Goal: Task Accomplishment & Management: Use online tool/utility

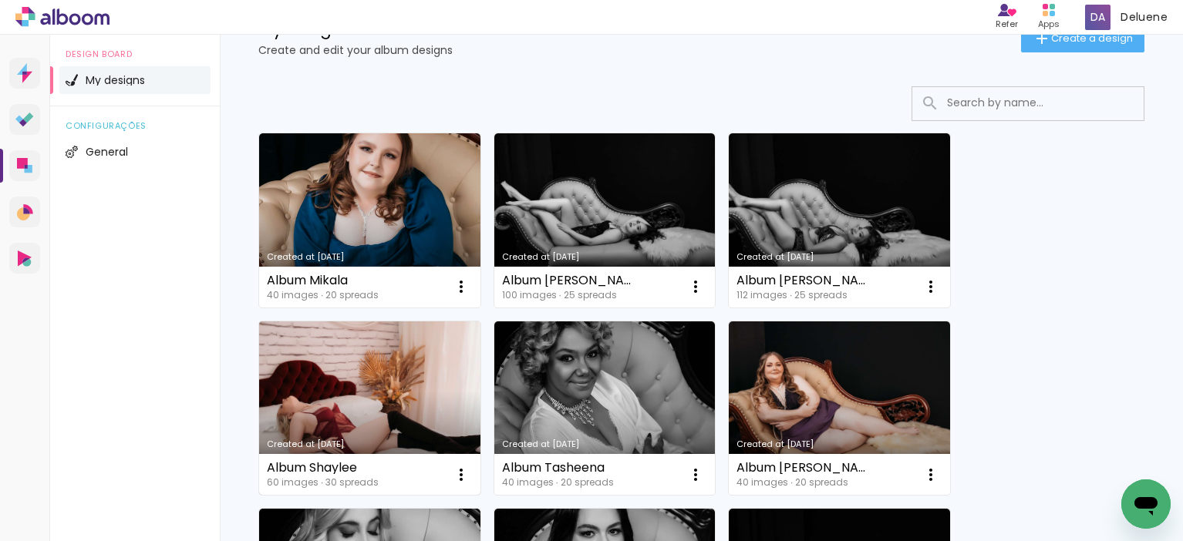
scroll to position [77, 0]
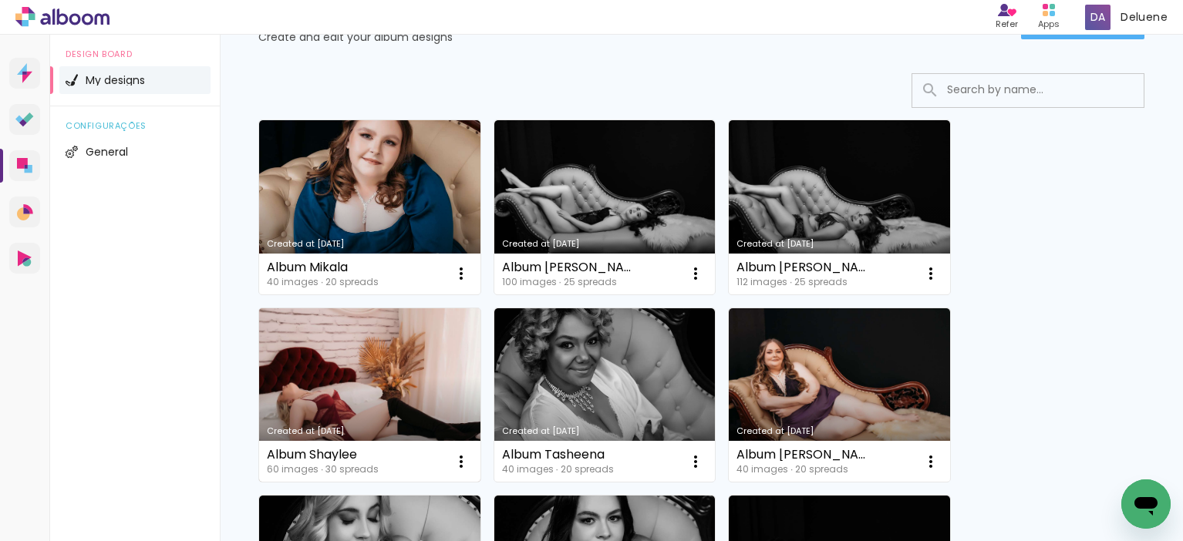
click at [361, 391] on link "Created at [DATE]" at bounding box center [369, 396] width 221 height 174
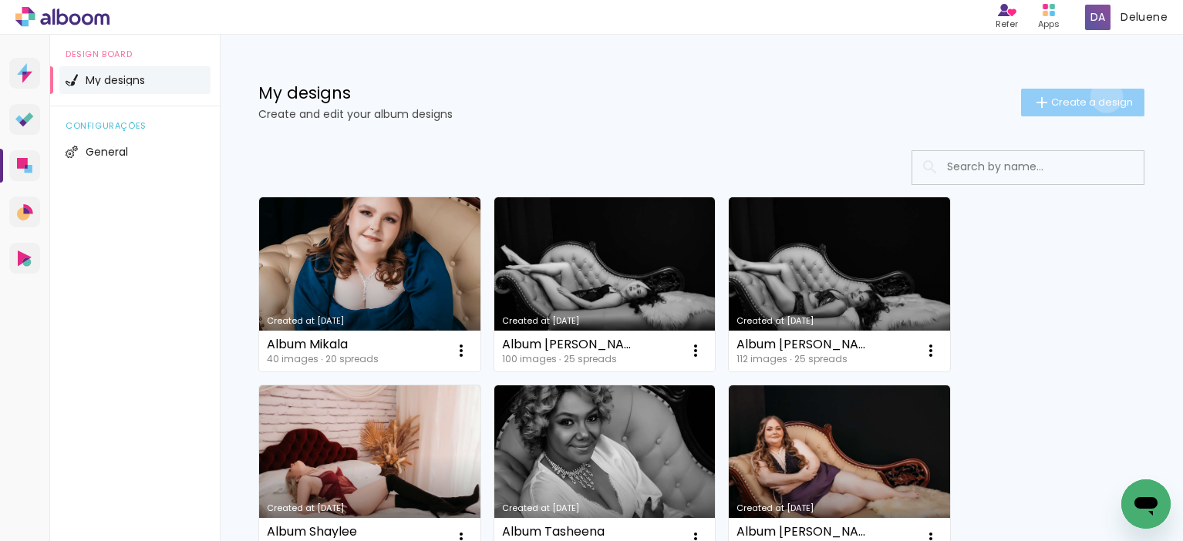
click at [1094, 97] on span "Create a design" at bounding box center [1092, 102] width 82 height 10
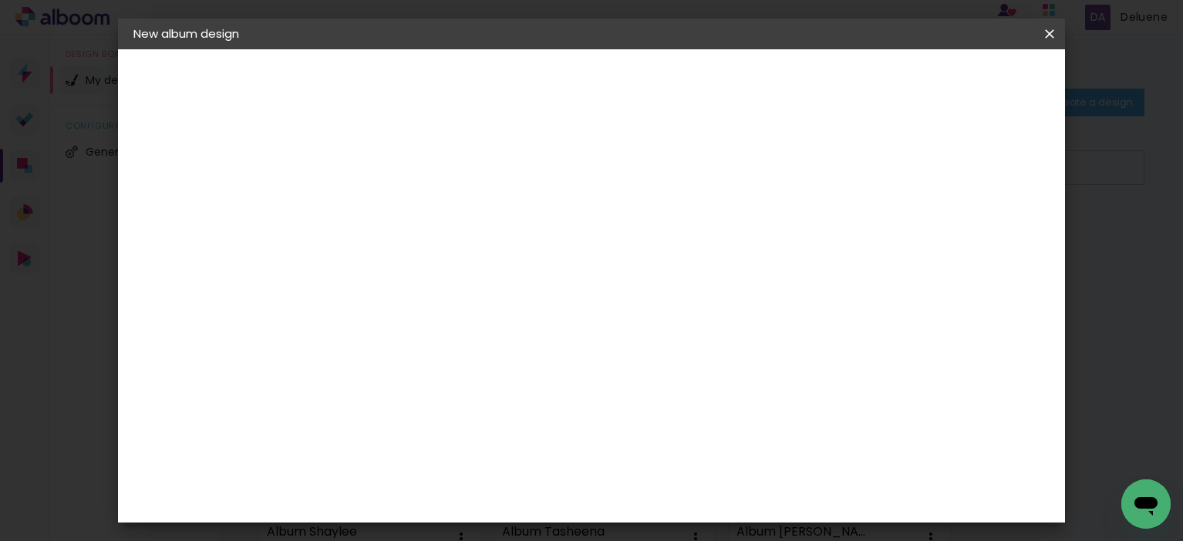
click at [386, 200] on input at bounding box center [386, 207] width 0 height 24
type input "Album Lisa"
type paper-input "Album Lisa"
click at [450, 77] on paper-button "Next" at bounding box center [422, 82] width 56 height 26
click at [559, 225] on paper-item "Free Size" at bounding box center [509, 234] width 100 height 34
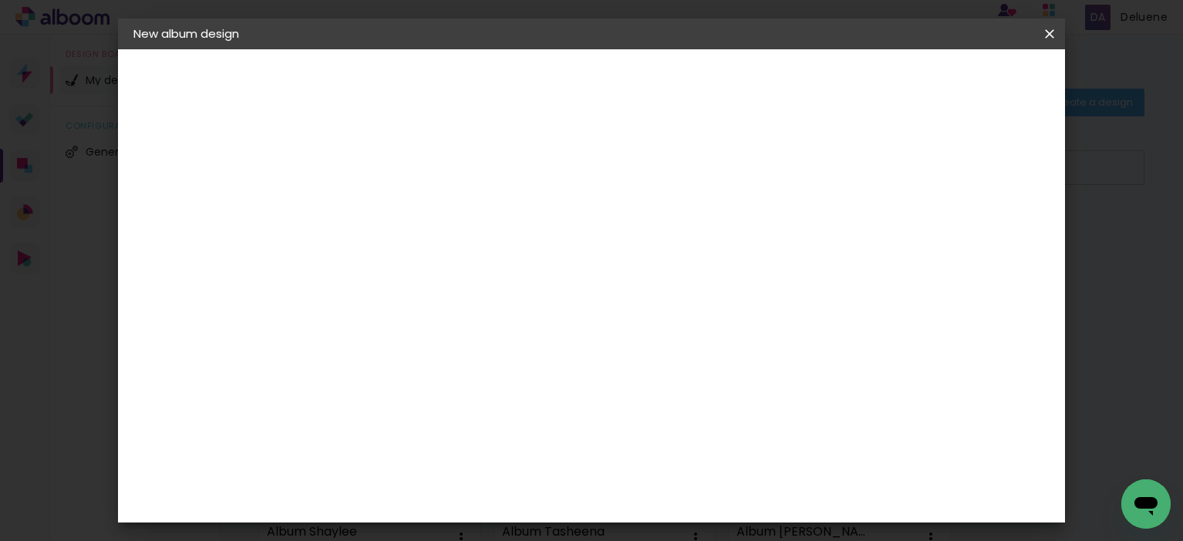
click at [563, 75] on paper-button "Next" at bounding box center [535, 82] width 56 height 26
click at [356, 307] on input "30" at bounding box center [337, 306] width 40 height 23
type input "37,94"
type paper-input "37,94"
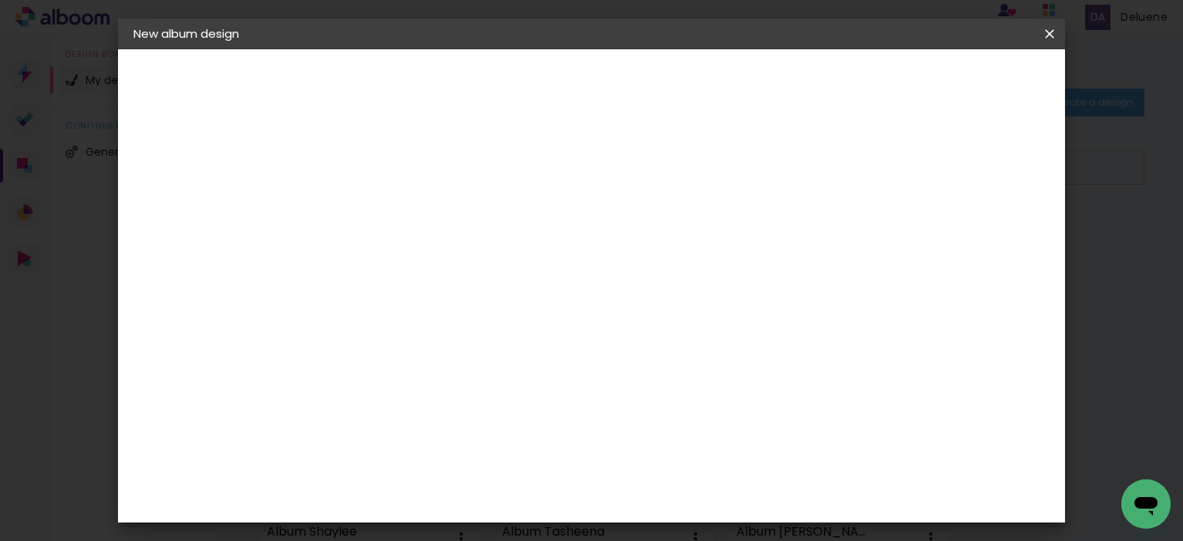
click at [556, 240] on span "30" at bounding box center [562, 242] width 25 height 23
click at [571, 241] on span "30" at bounding box center [562, 242] width 25 height 23
click at [691, 497] on input "60" at bounding box center [676, 496] width 40 height 23
click at [694, 496] on div "60" at bounding box center [685, 496] width 59 height 23
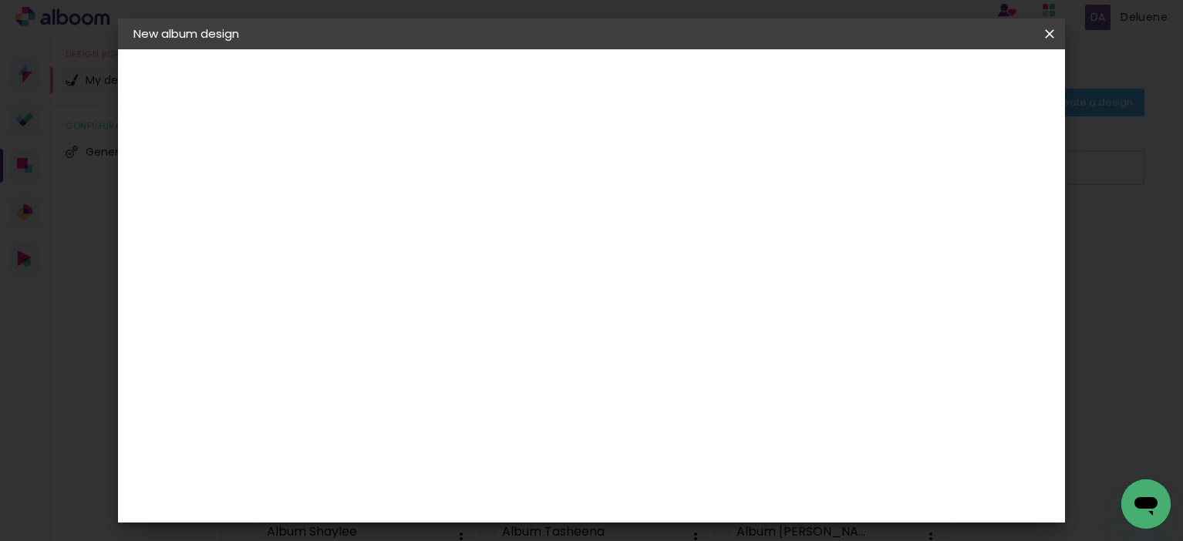
click at [695, 494] on input "60" at bounding box center [676, 496] width 40 height 23
type input "6"
type input "35,56"
type paper-input "35,56"
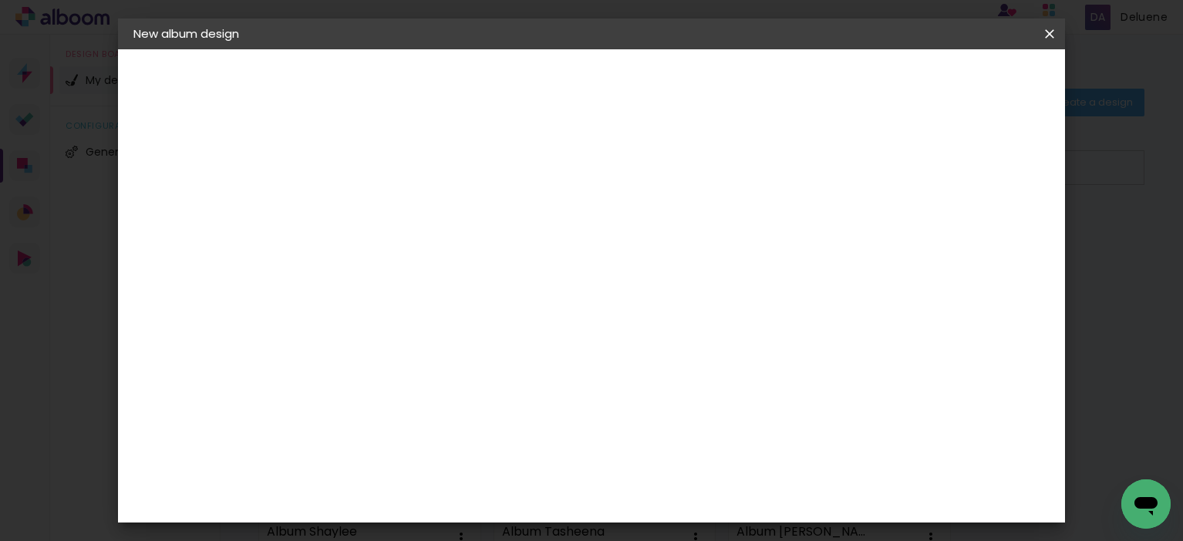
scroll to position [0, 0]
click at [712, 49] on div "mm Show bleed 17.78 cm cm cm mm Most album companies recommend a 5mm bleed Free…" at bounding box center [515, 49] width 393 height 0
click at [693, 497] on input "35,56" at bounding box center [676, 496] width 40 height 23
click at [694, 496] on input "35,56" at bounding box center [676, 496] width 40 height 23
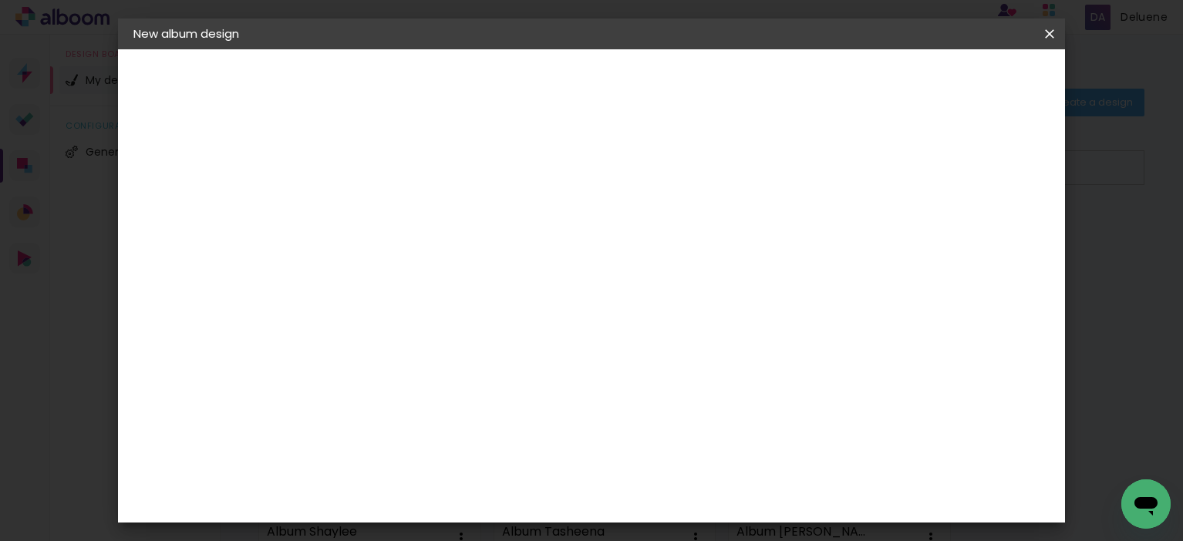
click at [683, 491] on input "35,56" at bounding box center [676, 496] width 40 height 23
click at [693, 494] on input "35,56" at bounding box center [676, 496] width 40 height 23
click at [690, 496] on input "35,56" at bounding box center [676, 496] width 40 height 23
type input "6"
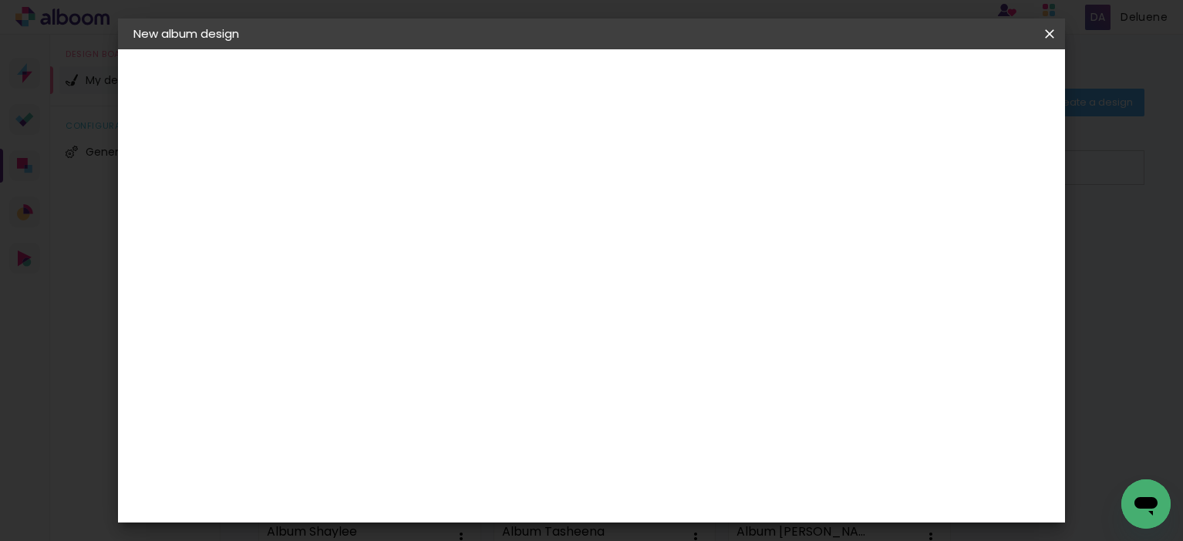
type input "71,12"
type paper-input "71,12"
drag, startPoint x: 325, startPoint y: 305, endPoint x: 329, endPoint y: 325, distance: 20.6
click at [324, 306] on input "37,94" at bounding box center [337, 309] width 40 height 23
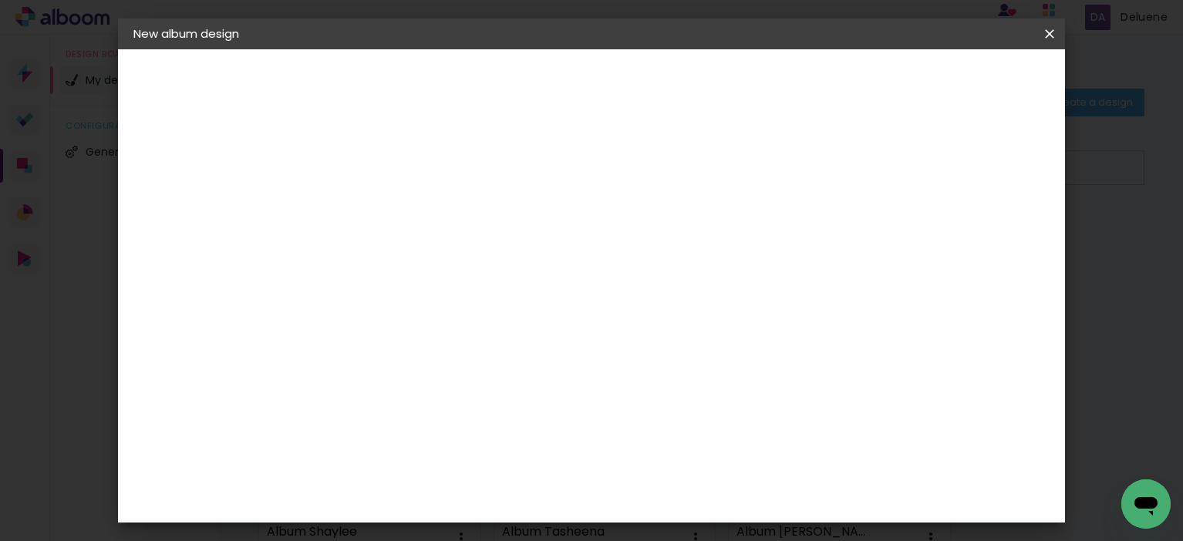
scroll to position [1358, 0]
type input "27,94"
type paper-input "27,94"
click at [362, 254] on div "cm" at bounding box center [347, 335] width 76 height 215
click at [338, 336] on input "27,94" at bounding box center [337, 334] width 40 height 23
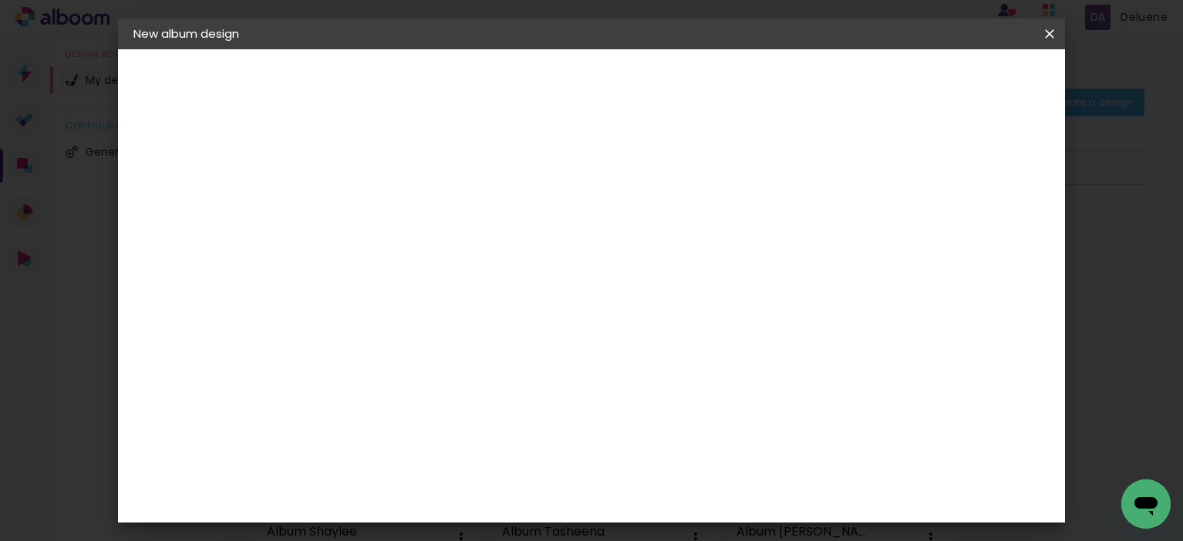
drag, startPoint x: 361, startPoint y: 394, endPoint x: 302, endPoint y: 400, distance: 59.7
click at [302, 49] on quentale-album-spec "Start design Start design" at bounding box center [591, 49] width 946 height 0
click at [349, 397] on input "27,94" at bounding box center [337, 394] width 40 height 23
drag, startPoint x: 357, startPoint y: 394, endPoint x: 298, endPoint y: 398, distance: 59.5
click at [298, 49] on quentale-album-spec "Start design Start design" at bounding box center [591, 49] width 946 height 0
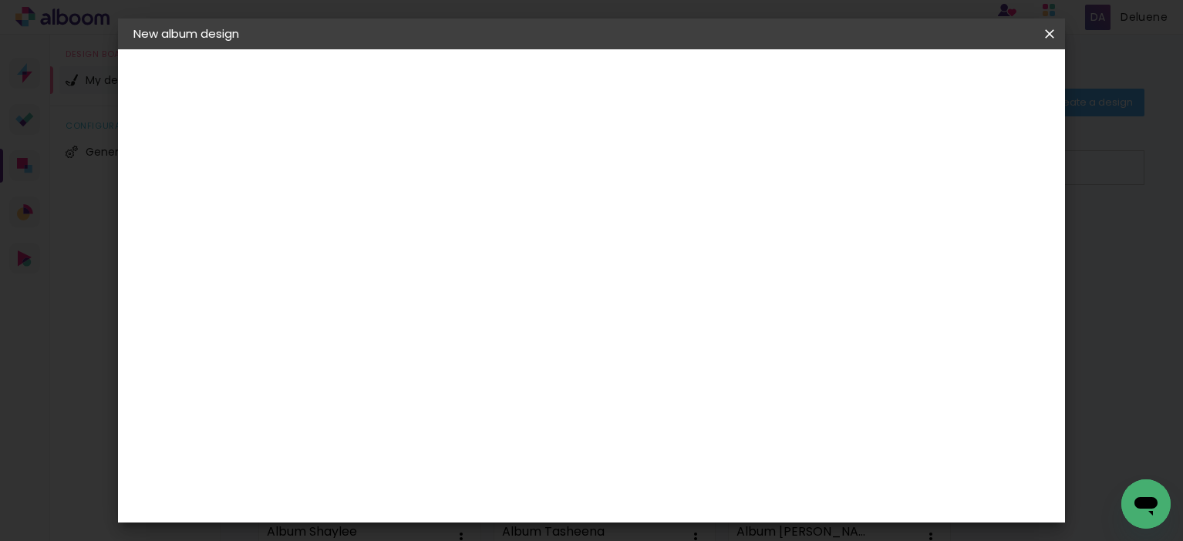
scroll to position [1418, 0]
click at [348, 331] on input "27,94" at bounding box center [337, 335] width 40 height 23
click at [339, 332] on input "27,94" at bounding box center [337, 335] width 40 height 23
type input "27,94"
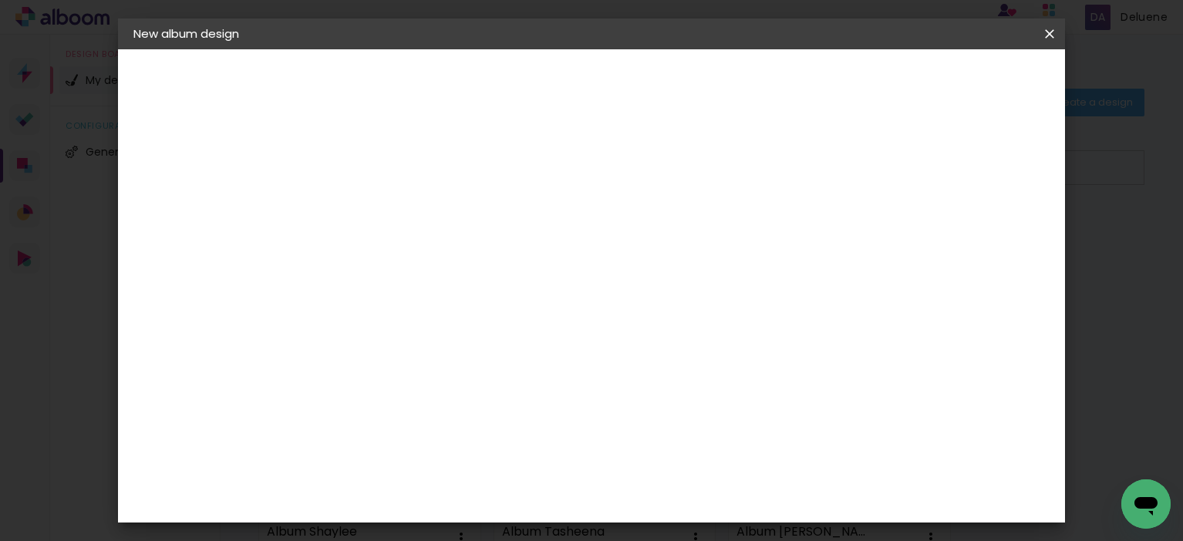
drag, startPoint x: 695, startPoint y: 491, endPoint x: 648, endPoint y: 494, distance: 47.1
click at [648, 494] on div "cm" at bounding box center [685, 497] width 549 height 54
type input "71,12"
click at [953, 81] on span "Start design" at bounding box center [920, 81] width 65 height 11
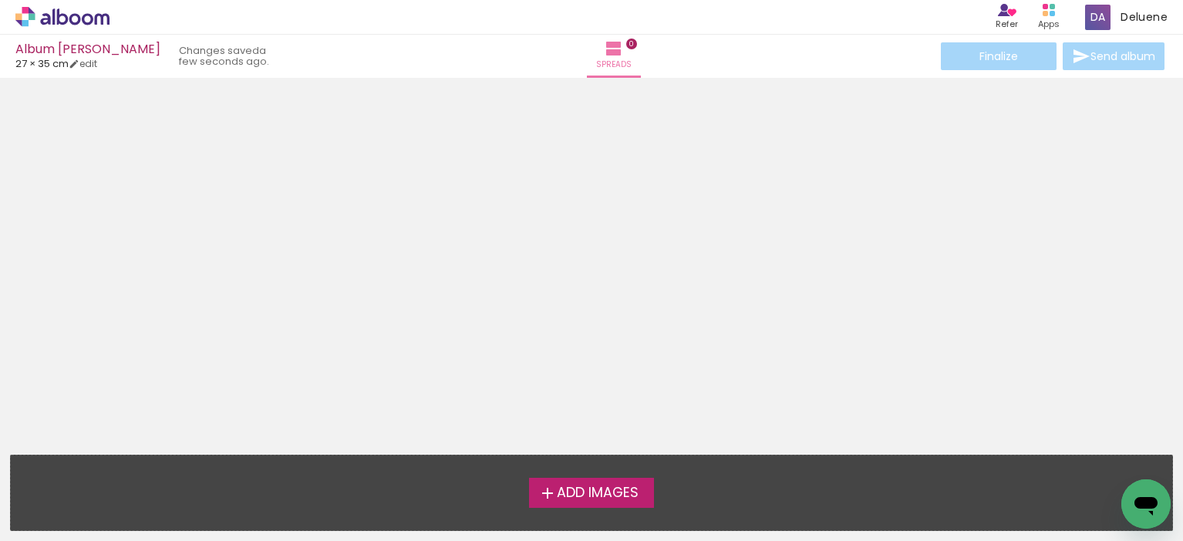
click at [586, 491] on span "Add Images" at bounding box center [598, 494] width 82 height 14
click at [0, 0] on input "file" at bounding box center [0, 0] width 0 height 0
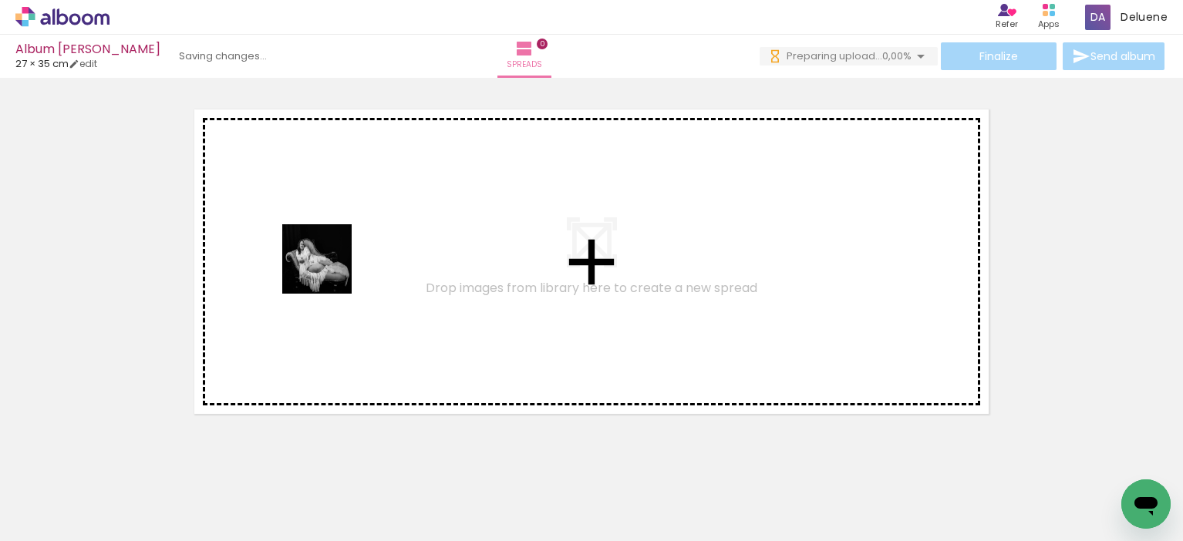
drag, startPoint x: 320, startPoint y: 287, endPoint x: 329, endPoint y: 271, distance: 18.3
click at [329, 271] on quentale-workspace at bounding box center [591, 270] width 1183 height 541
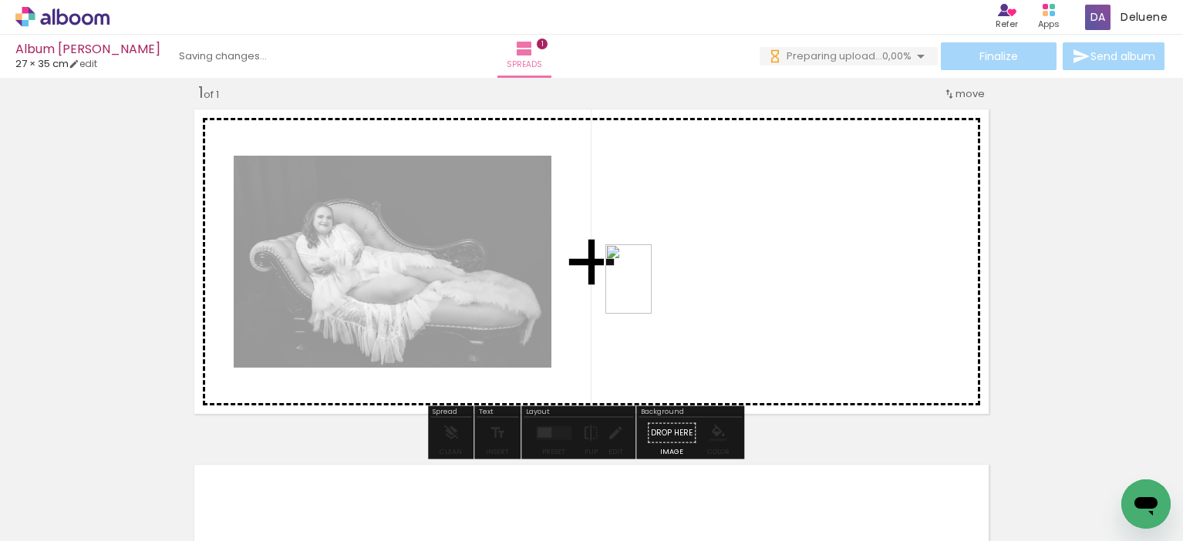
drag, startPoint x: 242, startPoint y: 499, endPoint x: 757, endPoint y: 251, distance: 571.2
click at [757, 251] on quentale-workspace at bounding box center [591, 270] width 1183 height 541
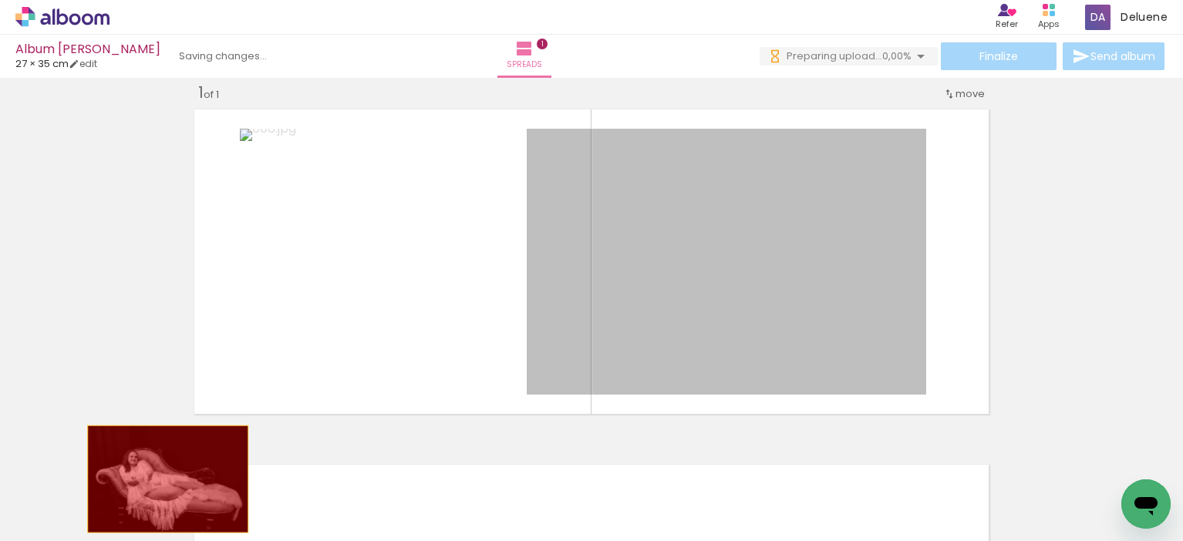
drag, startPoint x: 708, startPoint y: 211, endPoint x: 162, endPoint y: 479, distance: 608.5
click at [162, 479] on quentale-workspace at bounding box center [591, 270] width 1183 height 541
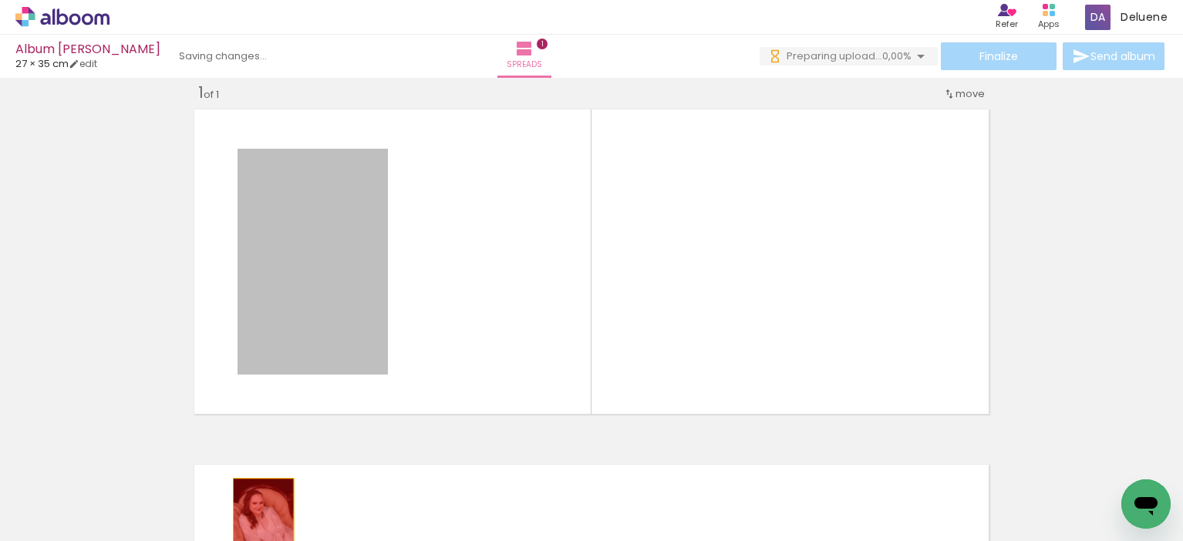
drag, startPoint x: 324, startPoint y: 261, endPoint x: 258, endPoint y: 524, distance: 271.2
